Goal: Task Accomplishment & Management: Use online tool/utility

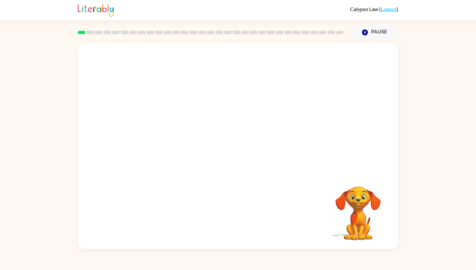
click at [352, 205] on video "Your browser must support playing .mp4 files to use Literably. Please try using…" at bounding box center [358, 208] width 65 height 65
drag, startPoint x: 356, startPoint y: 201, endPoint x: 252, endPoint y: 165, distance: 110.1
click at [336, 192] on video "Your browser must support playing .mp4 files to use Literably. Please try using…" at bounding box center [358, 208] width 65 height 65
click at [366, 36] on button "Pause Pause" at bounding box center [375, 32] width 47 height 15
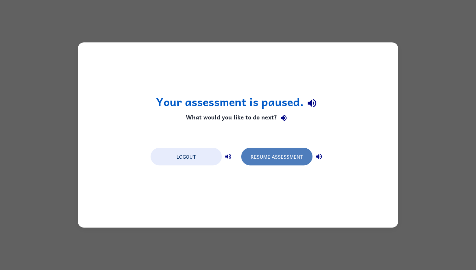
click at [273, 158] on button "Resume Assessment" at bounding box center [276, 156] width 71 height 17
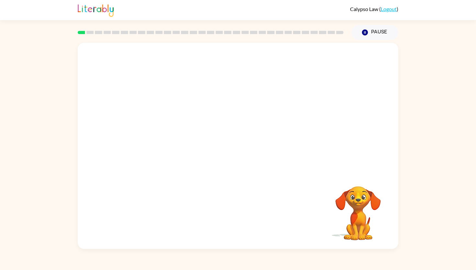
drag, startPoint x: 328, startPoint y: 163, endPoint x: 375, endPoint y: 234, distance: 84.8
click at [375, 234] on div "Your browser must support playing .mp4 files to use Literably. Please try using…" at bounding box center [238, 146] width 321 height 206
click at [367, 231] on video "Your browser must support playing .mp4 files to use Literably. Please try using…" at bounding box center [358, 208] width 65 height 65
click at [367, 227] on video "Your browser must support playing .mp4 files to use Literably. Please try using…" at bounding box center [358, 208] width 65 height 65
click at [219, 111] on video "Your browser must support playing .mp4 files to use Literably. Please try using…" at bounding box center [238, 108] width 321 height 130
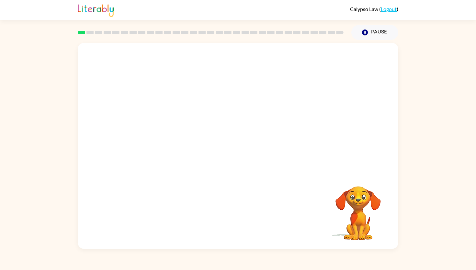
click at [217, 111] on video "Your browser must support playing .mp4 files to use Literably. Please try using…" at bounding box center [238, 108] width 321 height 130
click at [281, 113] on video "Your browser must support playing .mp4 files to use Literably. Please try using…" at bounding box center [238, 108] width 321 height 130
click at [244, 151] on div at bounding box center [237, 149] width 41 height 24
click at [230, 149] on button "button" at bounding box center [237, 149] width 41 height 24
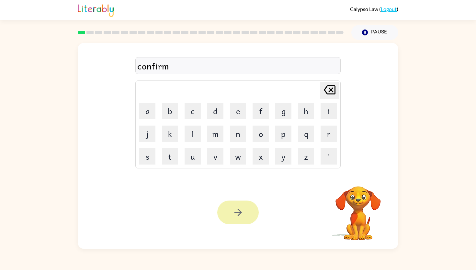
click at [236, 201] on button "button" at bounding box center [237, 212] width 41 height 24
click at [238, 212] on div at bounding box center [237, 212] width 41 height 24
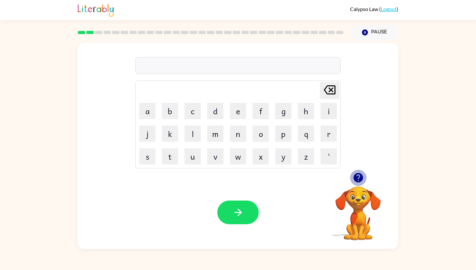
click at [356, 176] on icon "button" at bounding box center [358, 177] width 9 height 9
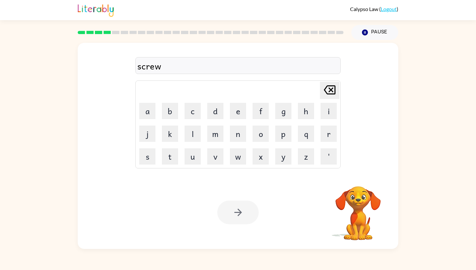
click at [237, 214] on div at bounding box center [237, 212] width 41 height 24
click at [237, 214] on icon "button" at bounding box center [238, 211] width 11 height 11
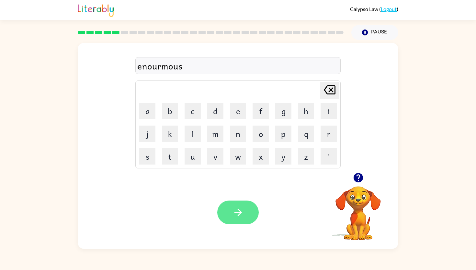
click at [237, 209] on icon "button" at bounding box center [238, 211] width 11 height 11
click at [230, 214] on button "button" at bounding box center [237, 212] width 41 height 24
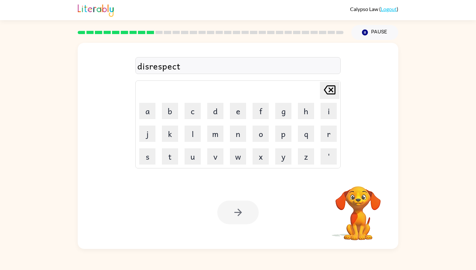
click at [229, 208] on div at bounding box center [237, 212] width 41 height 24
click at [234, 213] on icon "button" at bounding box center [238, 211] width 11 height 11
click at [235, 216] on div at bounding box center [237, 212] width 41 height 24
click at [235, 216] on icon "button" at bounding box center [238, 211] width 11 height 11
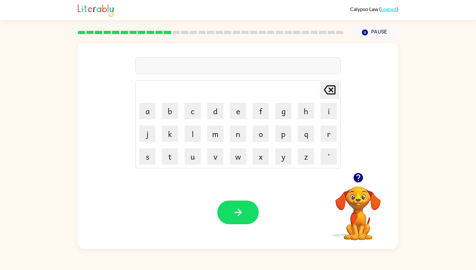
click at [356, 177] on icon "button" at bounding box center [358, 177] width 9 height 9
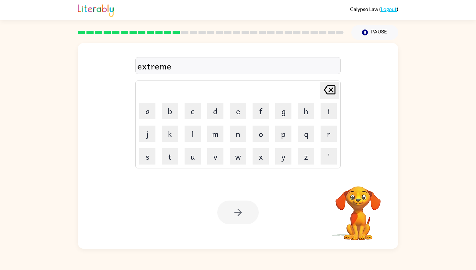
click at [237, 214] on div at bounding box center [237, 212] width 41 height 24
click at [237, 214] on icon "button" at bounding box center [238, 211] width 11 height 11
click at [241, 208] on div at bounding box center [237, 212] width 41 height 24
click at [243, 210] on div at bounding box center [237, 212] width 41 height 24
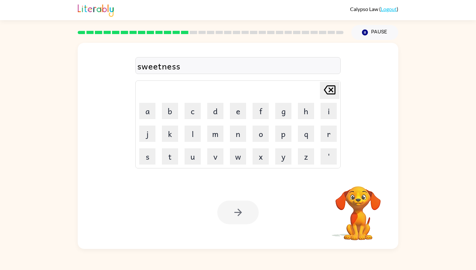
click at [243, 210] on div at bounding box center [237, 212] width 41 height 24
click at [243, 210] on icon "button" at bounding box center [238, 211] width 11 height 11
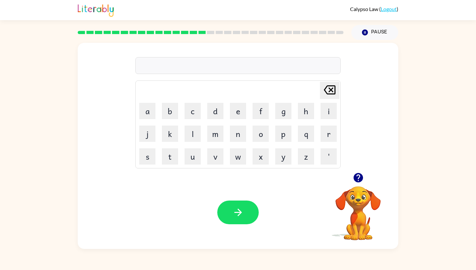
click at [355, 178] on icon "button" at bounding box center [358, 177] width 9 height 9
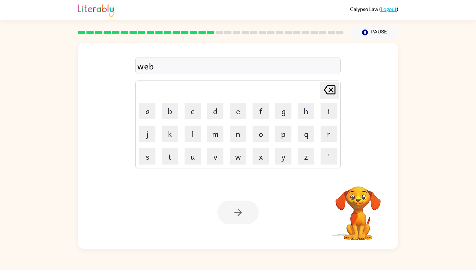
click at [233, 214] on div at bounding box center [237, 212] width 41 height 24
click at [232, 212] on div at bounding box center [237, 212] width 41 height 24
click at [232, 212] on button "button" at bounding box center [237, 212] width 41 height 24
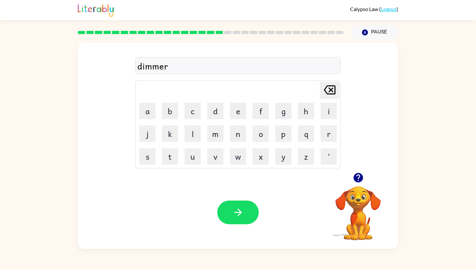
click at [227, 196] on div "Your browser must support playing .mp4 files to use Literably. Please try using…" at bounding box center [238, 212] width 321 height 73
click at [234, 205] on button "button" at bounding box center [237, 212] width 41 height 24
click at [245, 209] on div at bounding box center [237, 212] width 41 height 24
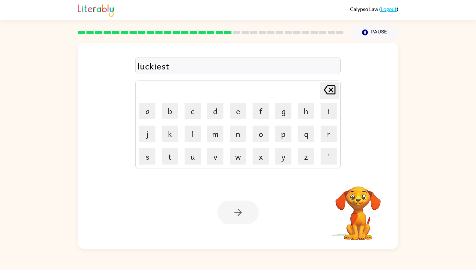
click at [245, 209] on div at bounding box center [237, 212] width 41 height 24
click at [245, 209] on button "button" at bounding box center [237, 212] width 41 height 24
click at [244, 212] on div at bounding box center [237, 212] width 41 height 24
click at [244, 212] on button "button" at bounding box center [237, 212] width 41 height 24
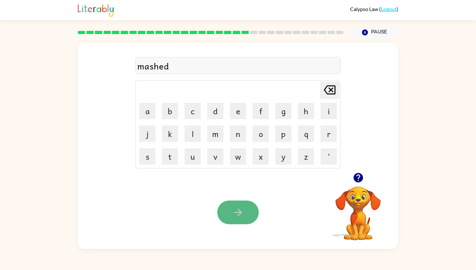
click at [241, 206] on icon "button" at bounding box center [238, 211] width 11 height 11
click at [241, 211] on icon "button" at bounding box center [237, 211] width 7 height 7
click at [237, 210] on icon "button" at bounding box center [238, 211] width 11 height 11
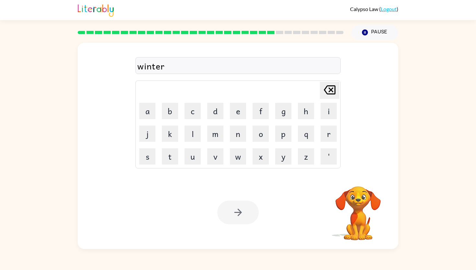
click at [245, 213] on div at bounding box center [237, 212] width 41 height 24
click at [245, 213] on button "button" at bounding box center [237, 212] width 41 height 24
click at [243, 213] on div at bounding box center [237, 212] width 41 height 24
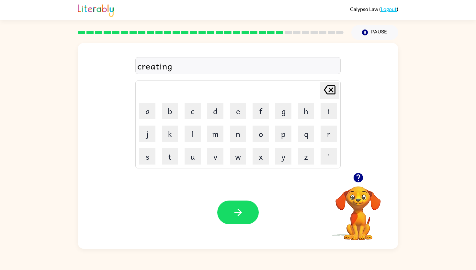
click at [243, 213] on div at bounding box center [237, 212] width 41 height 24
click at [243, 213] on icon "button" at bounding box center [238, 211] width 11 height 11
click at [244, 210] on button "button" at bounding box center [237, 212] width 41 height 24
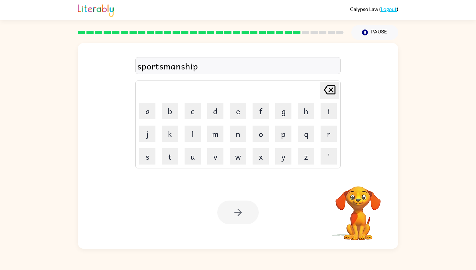
click at [239, 214] on div at bounding box center [237, 212] width 41 height 24
click at [239, 213] on icon "button" at bounding box center [237, 211] width 7 height 7
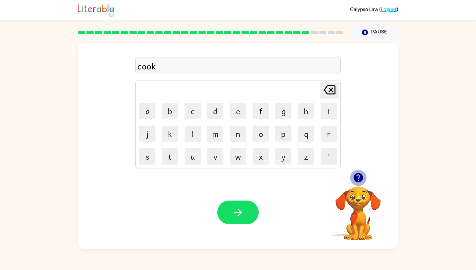
click at [359, 175] on icon "button" at bounding box center [358, 177] width 11 height 11
click at [240, 207] on icon "button" at bounding box center [238, 211] width 11 height 11
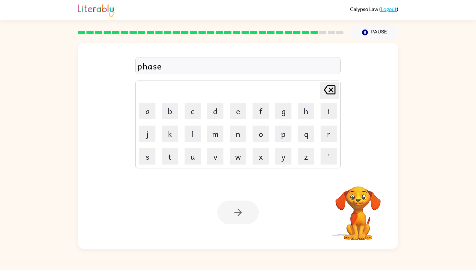
click at [242, 212] on div at bounding box center [237, 212] width 41 height 24
click at [241, 212] on icon "button" at bounding box center [237, 211] width 7 height 7
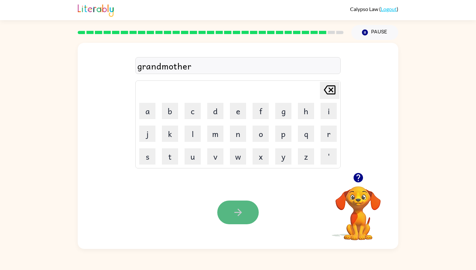
click at [232, 212] on button "button" at bounding box center [237, 212] width 41 height 24
click at [237, 212] on icon "button" at bounding box center [237, 211] width 7 height 7
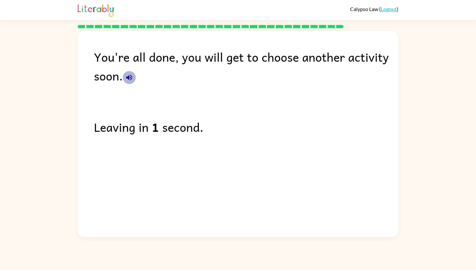
click at [128, 81] on icon "button" at bounding box center [129, 78] width 8 height 8
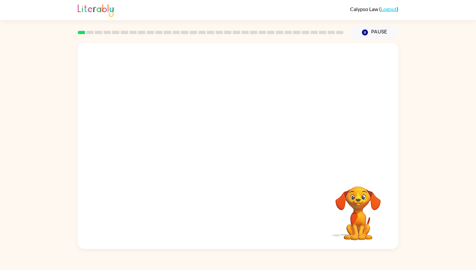
drag, startPoint x: 280, startPoint y: 33, endPoint x: 175, endPoint y: 39, distance: 105.1
click at [175, 39] on div at bounding box center [211, 32] width 274 height 23
click at [150, 134] on video "Your browser must support playing .mp4 files to use Literably. Please try using…" at bounding box center [238, 108] width 321 height 130
click at [150, 138] on video "Your browser must support playing .mp4 files to use Literably. Please try using…" at bounding box center [238, 108] width 321 height 130
click at [163, 138] on video "Your browser must support playing .mp4 files to use Literably. Please try using…" at bounding box center [238, 108] width 321 height 130
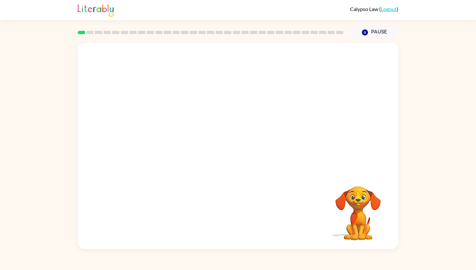
click at [167, 138] on video "Your browser must support playing .mp4 files to use Literably. Please try using…" at bounding box center [238, 108] width 321 height 130
click at [145, 138] on video "Your browser must support playing .mp4 files to use Literably. Please try using…" at bounding box center [238, 108] width 321 height 130
click at [146, 139] on video "Your browser must support playing .mp4 files to use Literably. Please try using…" at bounding box center [238, 108] width 321 height 130
click at [147, 139] on video "Your browser must support playing .mp4 files to use Literably. Please try using…" at bounding box center [238, 108] width 321 height 130
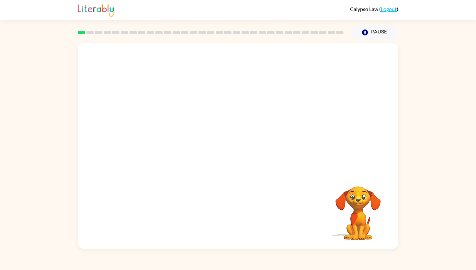
drag, startPoint x: 257, startPoint y: 138, endPoint x: 160, endPoint y: 147, distance: 97.0
click at [160, 146] on video "Your browser must support playing .mp4 files to use Literably. Please try using…" at bounding box center [238, 108] width 321 height 130
click at [149, 139] on video "Your browser must support playing .mp4 files to use Literably. Please try using…" at bounding box center [238, 108] width 321 height 130
click at [239, 148] on div at bounding box center [237, 149] width 41 height 24
click at [233, 141] on div at bounding box center [237, 149] width 41 height 24
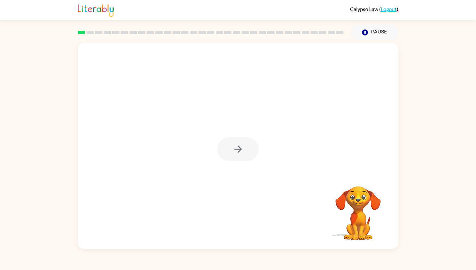
click at [233, 141] on div at bounding box center [237, 149] width 41 height 24
click at [233, 142] on button "button" at bounding box center [237, 149] width 41 height 24
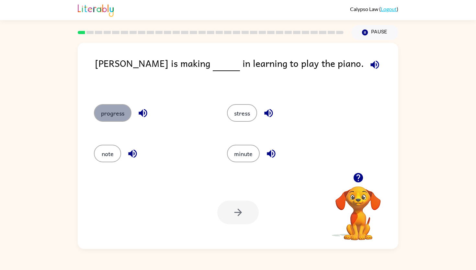
click at [113, 111] on button "progress" at bounding box center [113, 112] width 38 height 17
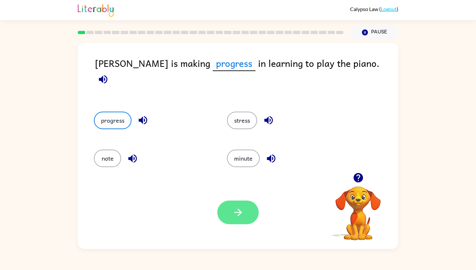
click at [242, 209] on icon "button" at bounding box center [238, 211] width 11 height 11
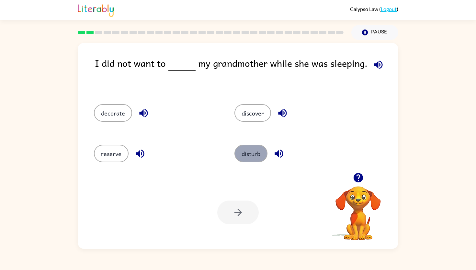
click at [243, 157] on button "disturb" at bounding box center [251, 153] width 33 height 17
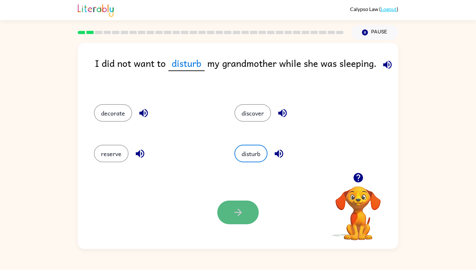
click at [238, 206] on icon "button" at bounding box center [238, 211] width 11 height 11
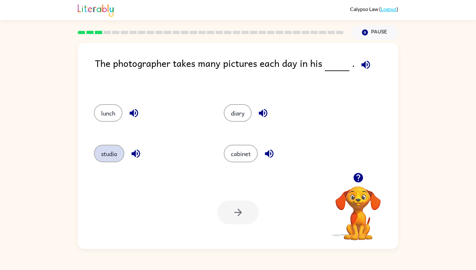
click at [113, 151] on button "studio" at bounding box center [109, 153] width 30 height 17
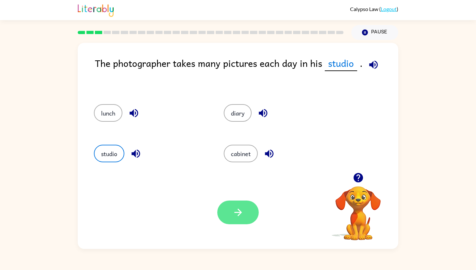
click at [238, 214] on icon "button" at bounding box center [238, 211] width 11 height 11
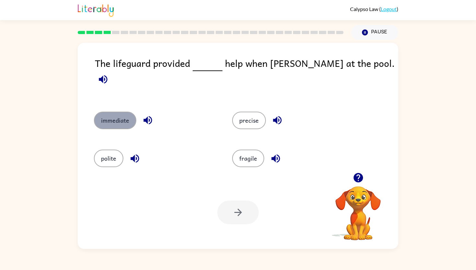
click at [98, 114] on button "immediate" at bounding box center [115, 119] width 42 height 17
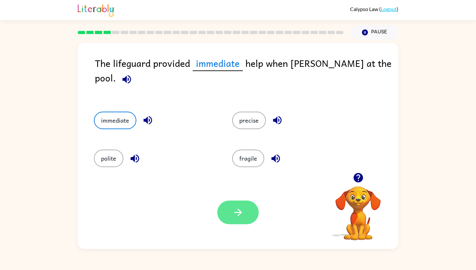
click at [225, 213] on button "button" at bounding box center [237, 212] width 41 height 24
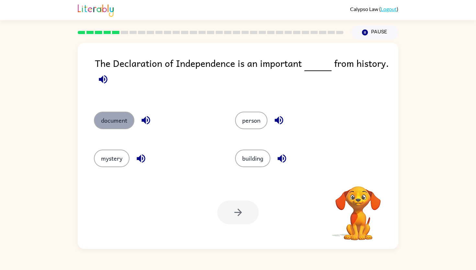
click at [118, 122] on button "document" at bounding box center [114, 119] width 41 height 17
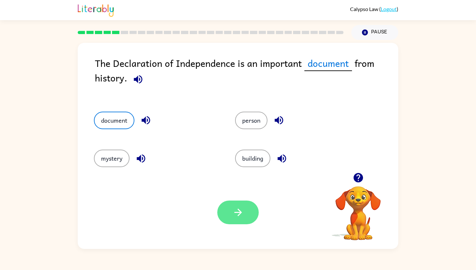
click at [230, 211] on button "button" at bounding box center [237, 212] width 41 height 24
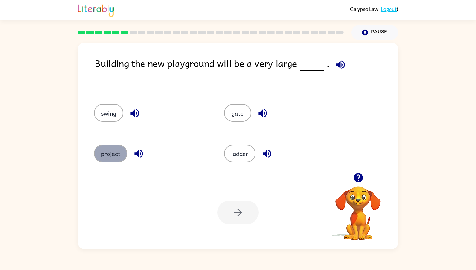
click at [109, 149] on button "project" at bounding box center [110, 153] width 33 height 17
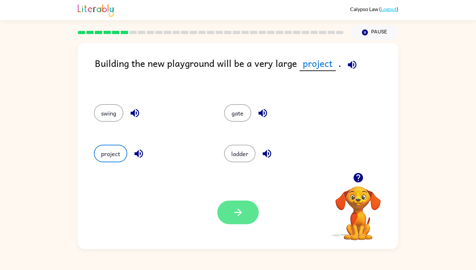
click at [240, 209] on icon "button" at bounding box center [238, 211] width 11 height 11
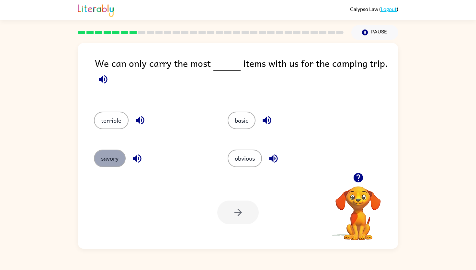
click at [113, 160] on button "savory" at bounding box center [110, 157] width 32 height 17
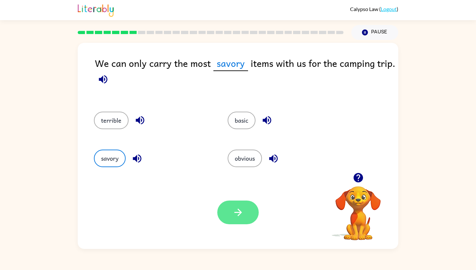
click at [238, 211] on icon "button" at bounding box center [238, 211] width 11 height 11
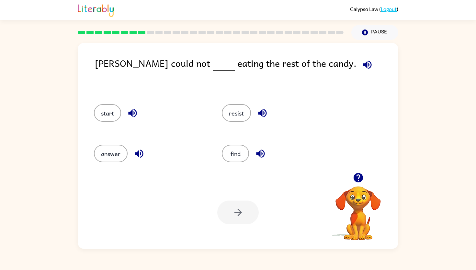
click at [137, 111] on icon "button" at bounding box center [132, 112] width 11 height 11
click at [232, 113] on button "resist" at bounding box center [236, 112] width 29 height 17
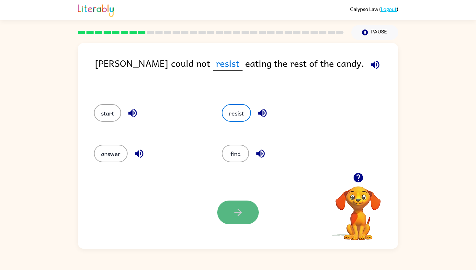
click at [244, 212] on button "button" at bounding box center [237, 212] width 41 height 24
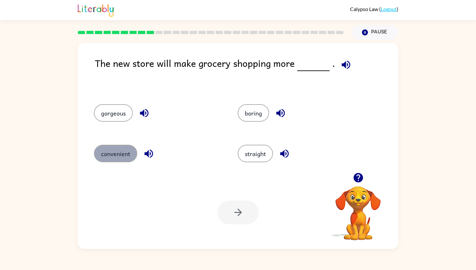
click at [114, 153] on button "convenient" at bounding box center [115, 153] width 43 height 17
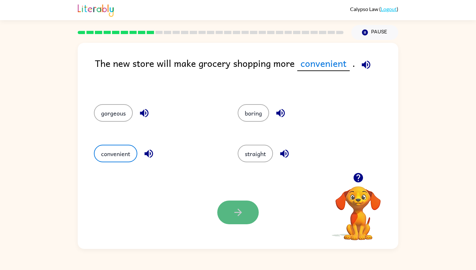
click at [243, 208] on icon "button" at bounding box center [238, 211] width 11 height 11
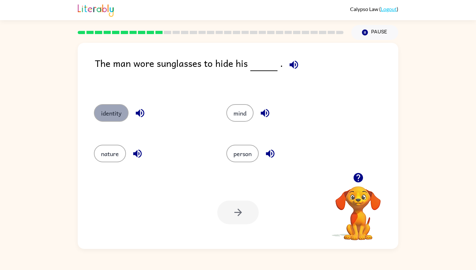
click at [119, 109] on button "identity" at bounding box center [111, 112] width 35 height 17
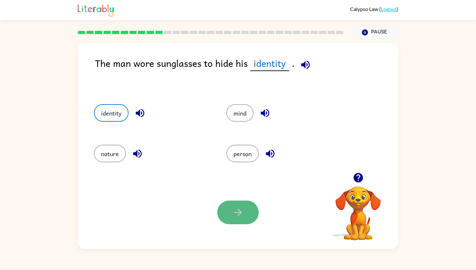
click at [242, 207] on icon "button" at bounding box center [238, 211] width 11 height 11
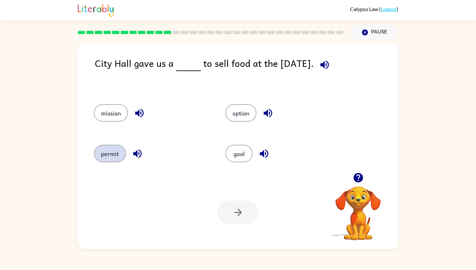
click at [107, 154] on button "permit" at bounding box center [110, 153] width 32 height 17
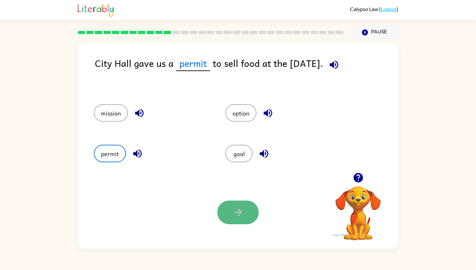
click at [248, 213] on button "button" at bounding box center [237, 212] width 41 height 24
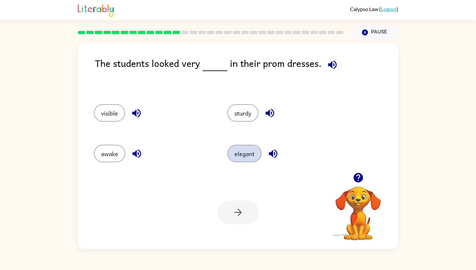
click at [239, 151] on button "elegant" at bounding box center [244, 153] width 34 height 17
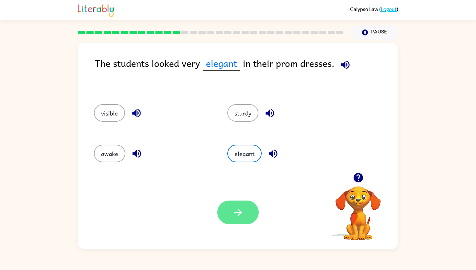
click at [235, 209] on icon "button" at bounding box center [238, 211] width 11 height 11
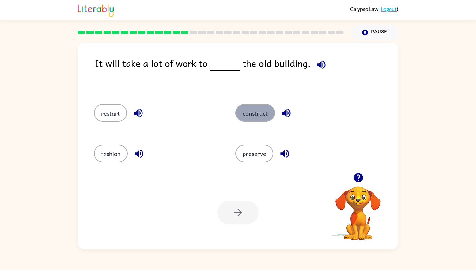
click at [242, 107] on button "construct" at bounding box center [256, 112] width 40 height 17
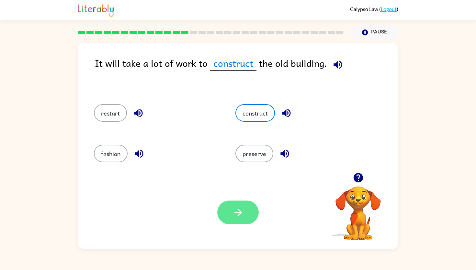
click at [233, 209] on icon "button" at bounding box center [238, 211] width 11 height 11
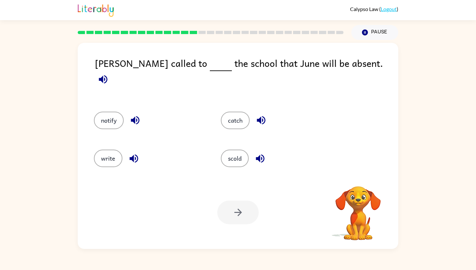
click at [351, 203] on video "Your browser must support playing .mp4 files to use Literably. Please try using…" at bounding box center [358, 208] width 65 height 65
click at [355, 180] on icon "button" at bounding box center [358, 177] width 9 height 9
click at [110, 111] on button "notify" at bounding box center [109, 119] width 30 height 17
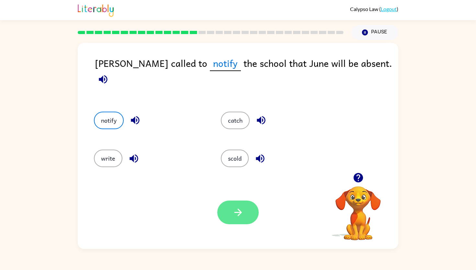
click at [230, 214] on button "button" at bounding box center [237, 212] width 41 height 24
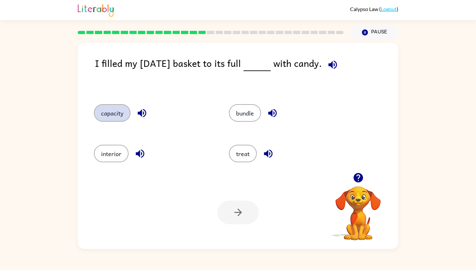
click at [110, 112] on button "capacity" at bounding box center [112, 112] width 37 height 17
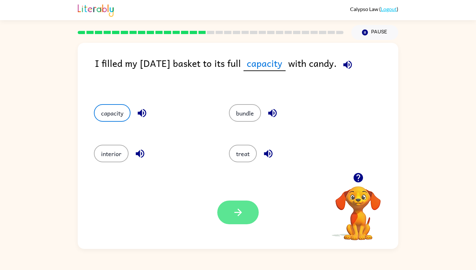
click at [229, 213] on button "button" at bounding box center [237, 212] width 41 height 24
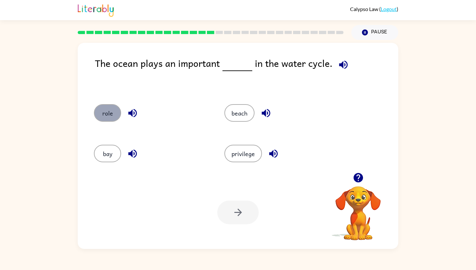
click at [105, 112] on button "role" at bounding box center [107, 112] width 27 height 17
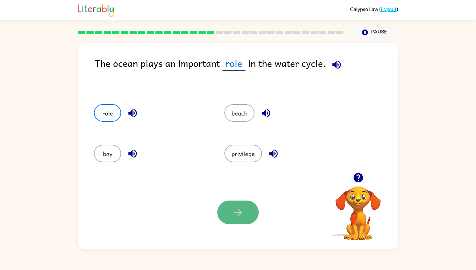
click at [244, 211] on button "button" at bounding box center [237, 212] width 41 height 24
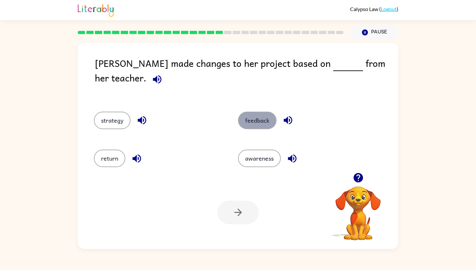
click at [243, 111] on button "feedback" at bounding box center [257, 119] width 39 height 17
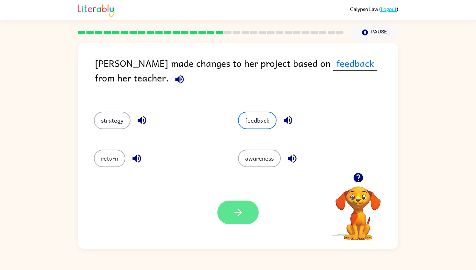
click at [233, 213] on icon "button" at bounding box center [238, 211] width 11 height 11
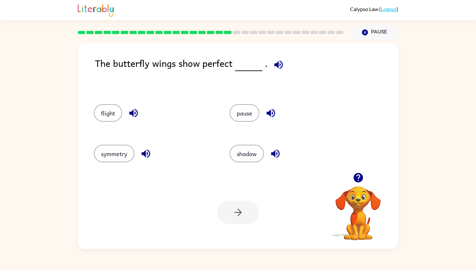
click at [113, 122] on div "flight" at bounding box center [150, 112] width 136 height 41
click at [111, 112] on button "flight" at bounding box center [108, 112] width 28 height 17
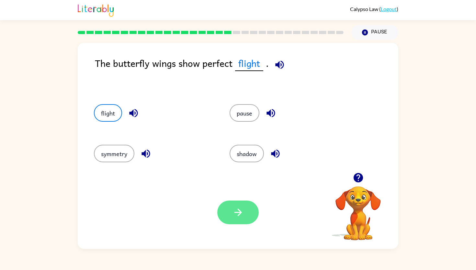
click at [246, 219] on button "button" at bounding box center [237, 212] width 41 height 24
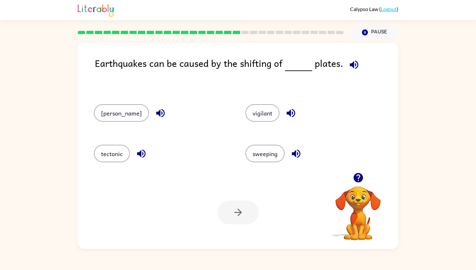
drag, startPoint x: 215, startPoint y: 56, endPoint x: 256, endPoint y: 58, distance: 41.2
click at [256, 58] on div "Earthquakes can be caused by the shifting of plates." at bounding box center [247, 73] width 304 height 35
drag, startPoint x: 256, startPoint y: 58, endPoint x: 225, endPoint y: 58, distance: 31.1
click at [250, 58] on div "Earthquakes can be caused by the shifting of plates." at bounding box center [247, 73] width 304 height 35
click at [200, 121] on div "[PERSON_NAME]" at bounding box center [162, 112] width 137 height 17
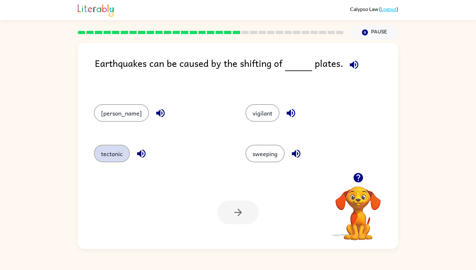
click at [108, 153] on button "tectonic" at bounding box center [112, 153] width 36 height 17
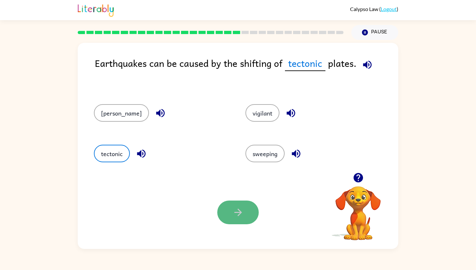
click at [236, 211] on icon "button" at bounding box center [238, 211] width 11 height 11
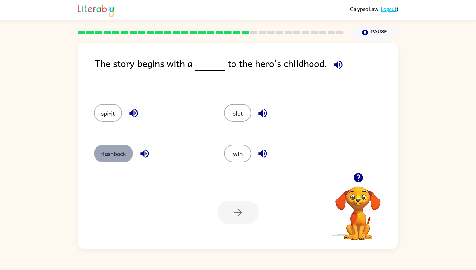
click at [119, 157] on button "flashback" at bounding box center [113, 153] width 39 height 17
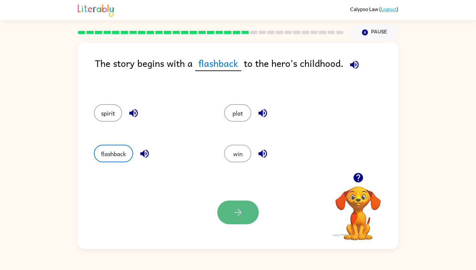
click at [241, 212] on icon "button" at bounding box center [237, 211] width 7 height 7
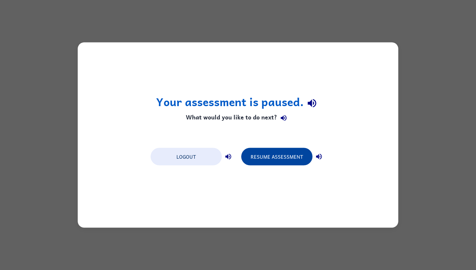
click at [258, 154] on button "Resume Assessment" at bounding box center [276, 156] width 71 height 17
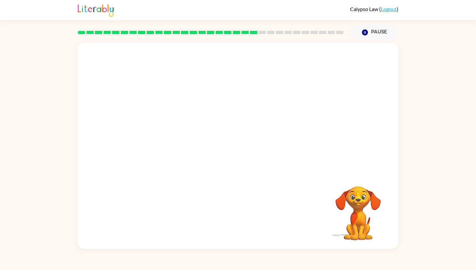
click at [163, 149] on video "Your browser must support playing .mp4 files to use Literably. Please try using…" at bounding box center [238, 108] width 321 height 130
click at [166, 145] on video "Your browser must support playing .mp4 files to use Literably. Please try using…" at bounding box center [238, 108] width 321 height 130
click at [173, 148] on video "Your browser must support playing .mp4 files to use Literably. Please try using…" at bounding box center [238, 108] width 321 height 130
drag, startPoint x: 174, startPoint y: 149, endPoint x: 207, endPoint y: 156, distance: 33.6
click at [207, 156] on video "Your browser must support playing .mp4 files to use Literably. Please try using…" at bounding box center [238, 108] width 321 height 130
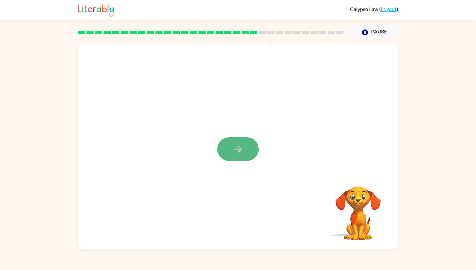
click at [241, 148] on icon "button" at bounding box center [238, 148] width 11 height 11
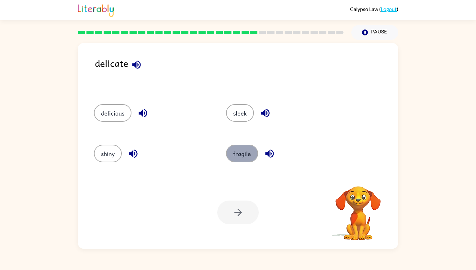
click at [234, 155] on button "fragile" at bounding box center [242, 153] width 32 height 17
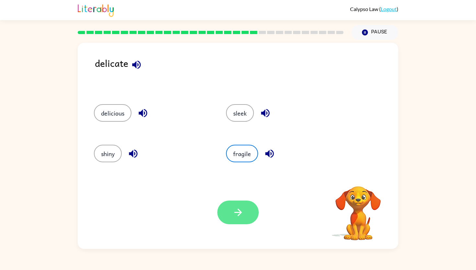
click at [233, 211] on icon "button" at bounding box center [238, 211] width 11 height 11
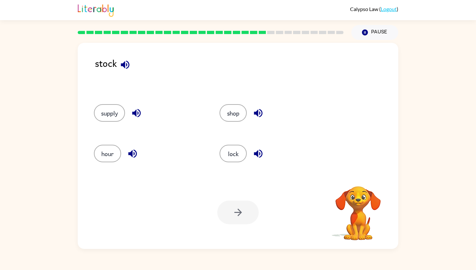
click at [233, 210] on div at bounding box center [237, 212] width 41 height 24
click at [108, 115] on button "supply" at bounding box center [109, 112] width 31 height 17
click at [236, 209] on icon "button" at bounding box center [238, 211] width 11 height 11
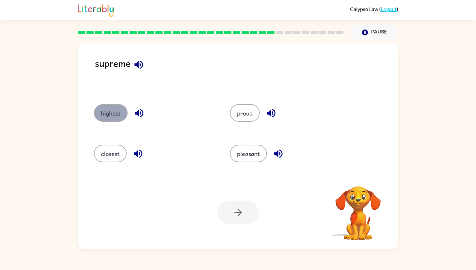
click at [121, 115] on button "highest" at bounding box center [111, 112] width 34 height 17
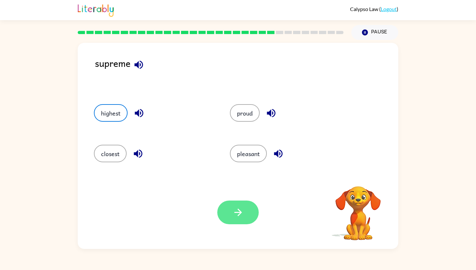
click at [235, 211] on icon "button" at bounding box center [238, 211] width 11 height 11
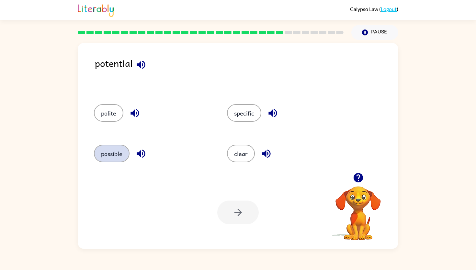
click at [114, 157] on button "possible" at bounding box center [112, 153] width 36 height 17
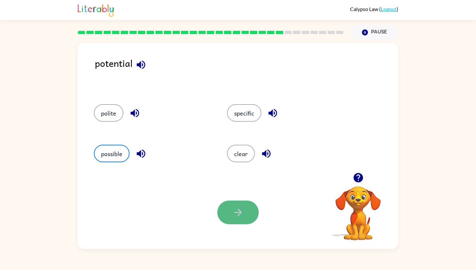
click at [247, 224] on button "button" at bounding box center [237, 212] width 41 height 24
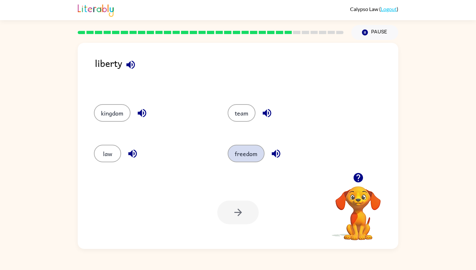
click at [236, 152] on button "freedom" at bounding box center [246, 153] width 37 height 17
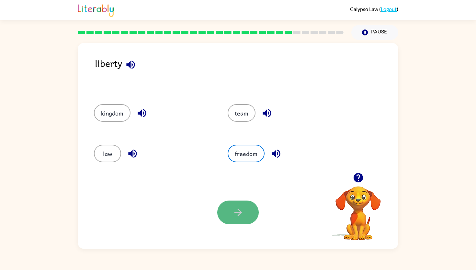
click at [234, 210] on icon "button" at bounding box center [238, 211] width 11 height 11
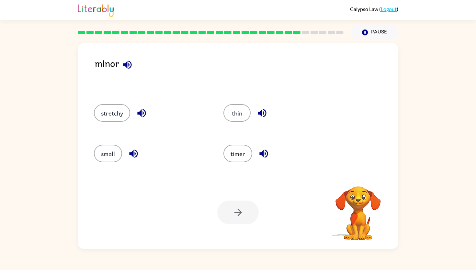
click at [97, 163] on div "small" at bounding box center [147, 152] width 130 height 41
click at [102, 151] on button "small" at bounding box center [108, 153] width 28 height 17
click at [254, 214] on button "button" at bounding box center [237, 212] width 41 height 24
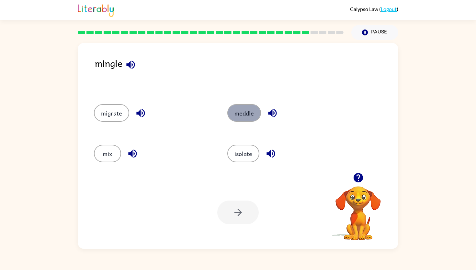
click at [235, 116] on button "meddle" at bounding box center [244, 112] width 34 height 17
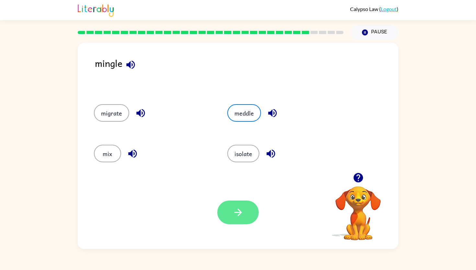
click at [243, 209] on icon "button" at bounding box center [238, 211] width 11 height 11
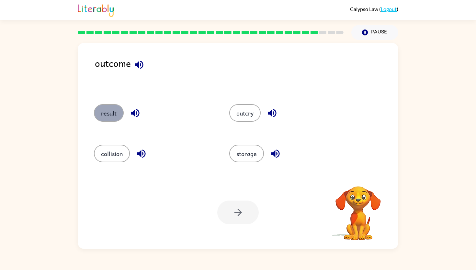
click at [108, 115] on button "result" at bounding box center [109, 112] width 30 height 17
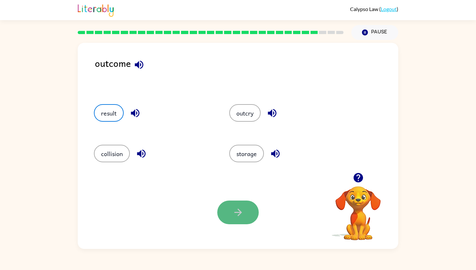
click at [229, 214] on button "button" at bounding box center [237, 212] width 41 height 24
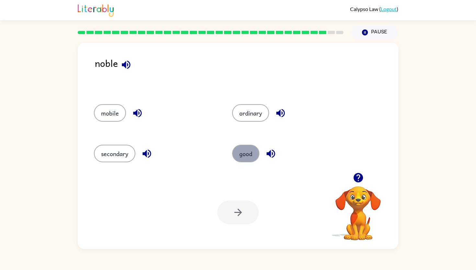
click at [243, 146] on button "good" at bounding box center [245, 153] width 27 height 17
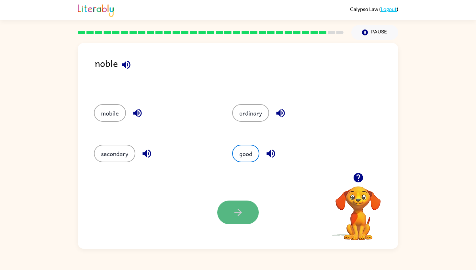
click at [235, 209] on icon "button" at bounding box center [238, 211] width 11 height 11
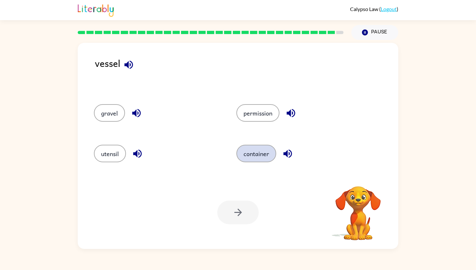
click at [257, 148] on button "container" at bounding box center [257, 153] width 40 height 17
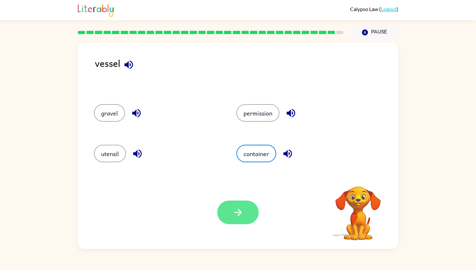
click at [233, 208] on icon "button" at bounding box center [238, 211] width 11 height 11
